Goal: Task Accomplishment & Management: Manage account settings

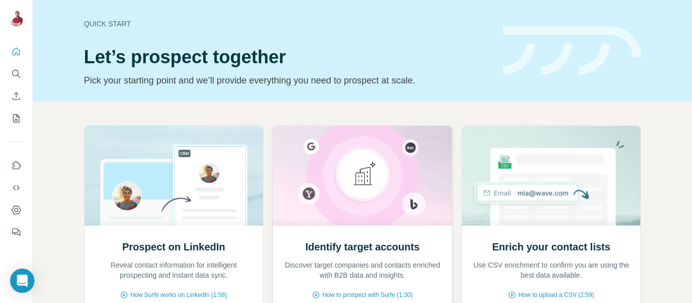
scroll to position [56, 0]
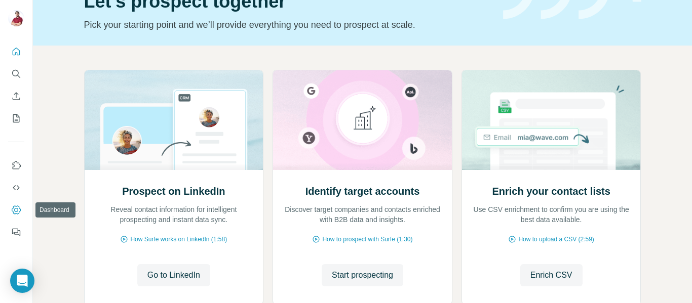
click at [16, 207] on icon "Dashboard" at bounding box center [16, 210] width 9 height 9
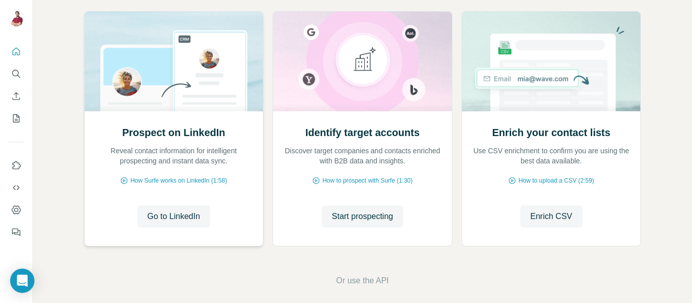
scroll to position [115, 0]
click at [189, 217] on span "Go to LinkedIn" at bounding box center [173, 216] width 53 height 12
click at [18, 204] on button "Dashboard" at bounding box center [16, 210] width 16 height 18
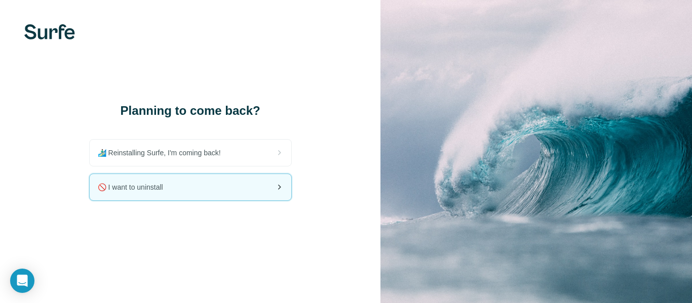
click at [223, 185] on div "🚫 I want to uninstall" at bounding box center [191, 187] width 202 height 26
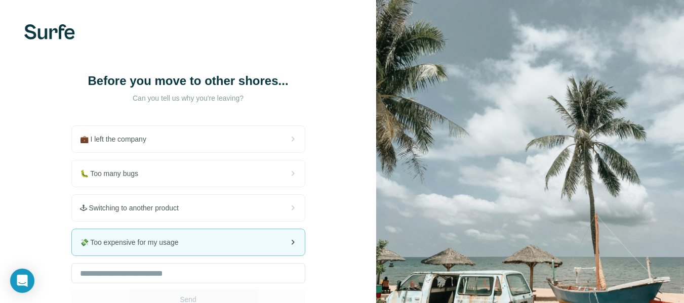
scroll to position [77, 0]
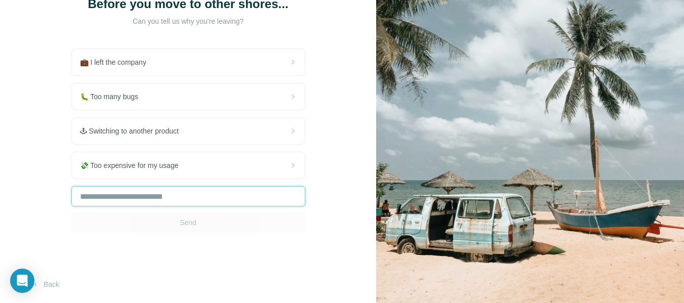
click at [185, 195] on input "text" at bounding box center [188, 196] width 234 height 20
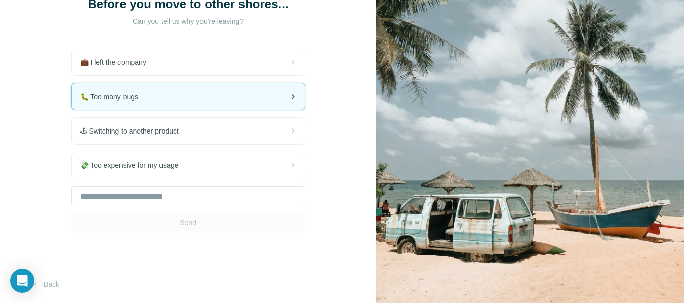
click at [168, 96] on div "🐛 Too many bugs" at bounding box center [188, 97] width 233 height 26
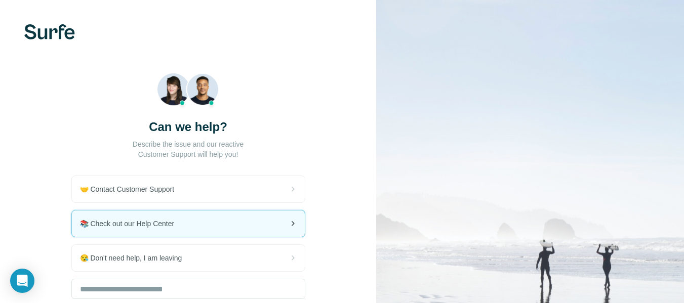
click at [172, 225] on span "📚 Check out our Help Center" at bounding box center [131, 224] width 103 height 10
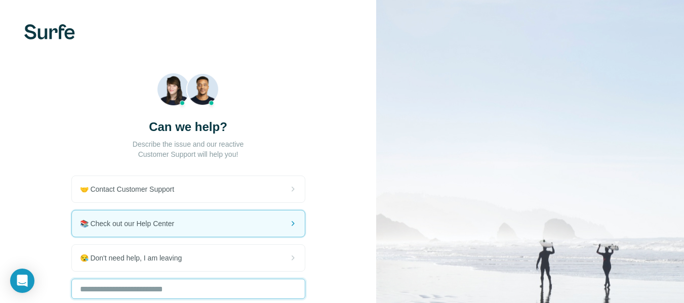
click at [126, 296] on input "text" at bounding box center [188, 289] width 234 height 20
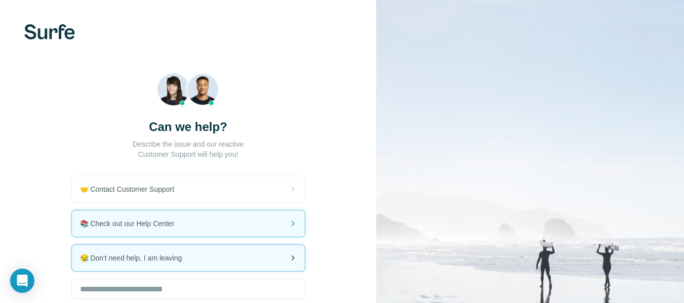
click at [183, 250] on div "😪 Don't need help, I am leaving" at bounding box center [188, 258] width 233 height 26
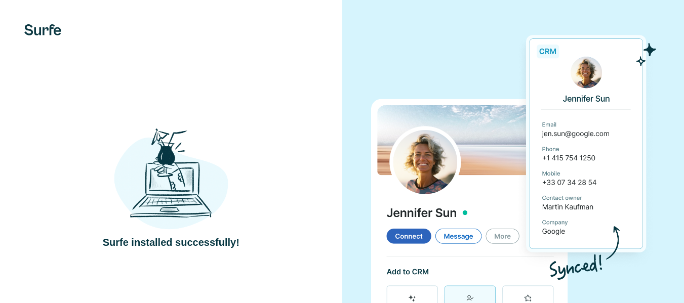
click at [191, 186] on img at bounding box center [171, 179] width 114 height 106
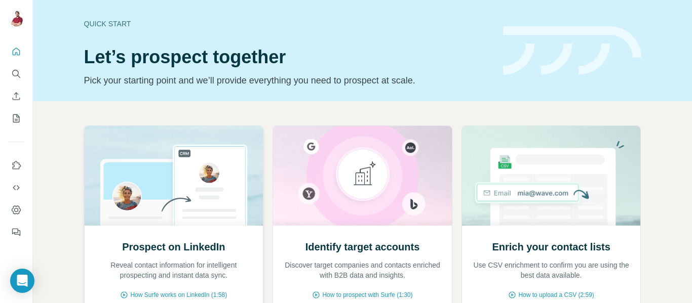
click at [193, 235] on div "Prospect on LinkedIn Reveal contact information for intelligent prospecting and…" at bounding box center [174, 293] width 179 height 135
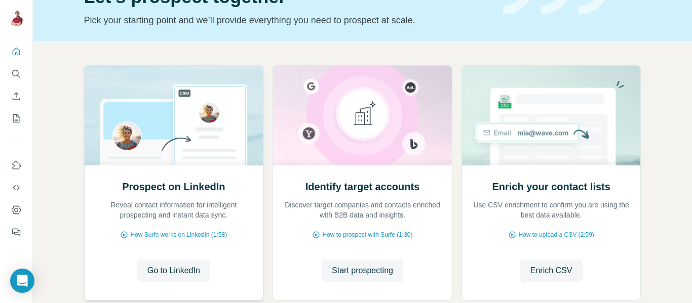
scroll to position [62, 0]
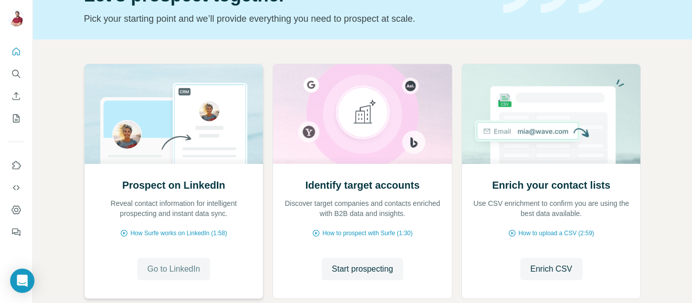
click at [175, 265] on span "Go to LinkedIn" at bounding box center [173, 269] width 53 height 12
click at [194, 265] on span "Go to LinkedIn" at bounding box center [173, 269] width 53 height 12
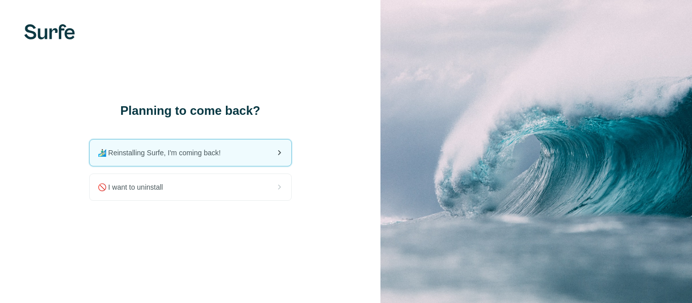
click at [236, 159] on div "🏄🏻‍♂️ Reinstalling Surfe, I'm coming back!" at bounding box center [191, 153] width 202 height 26
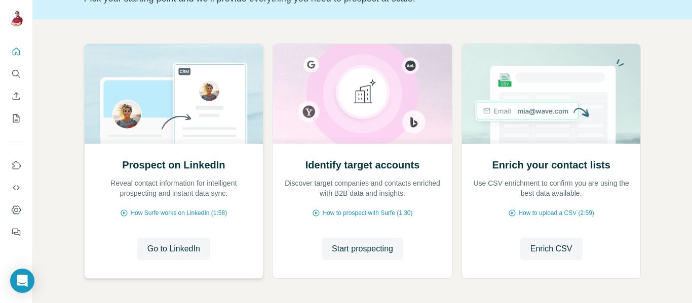
scroll to position [85, 0]
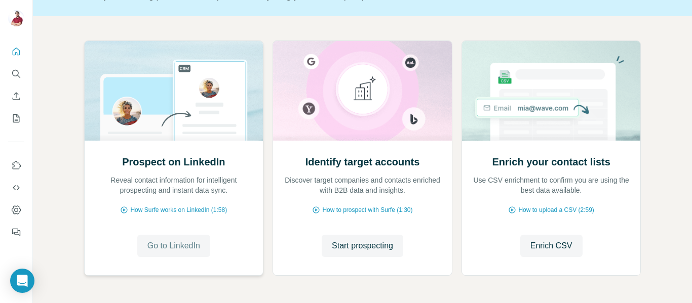
click at [185, 251] on span "Go to LinkedIn" at bounding box center [173, 246] width 53 height 12
